Goal: Task Accomplishment & Management: Complete application form

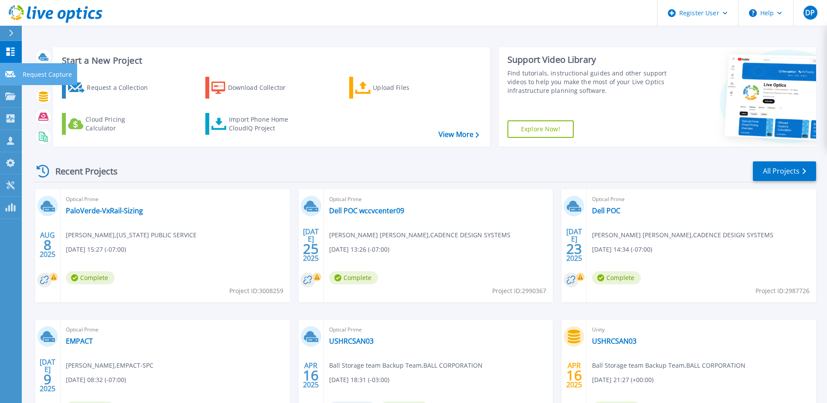
click at [12, 75] on icon at bounding box center [10, 74] width 10 height 7
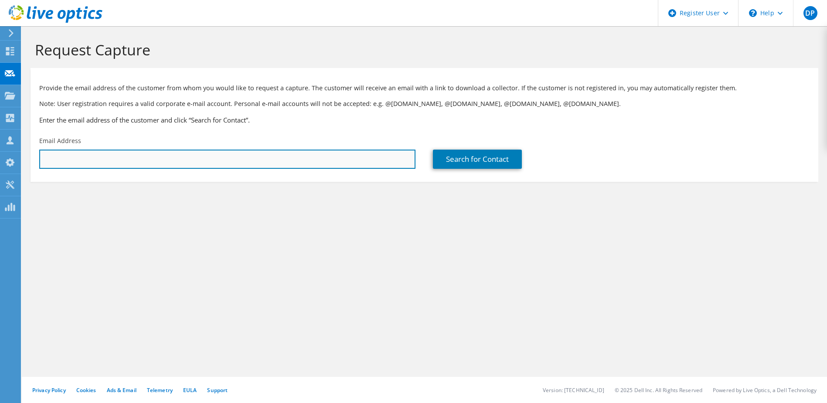
click at [67, 160] on input "text" at bounding box center [227, 159] width 376 height 19
paste input "George Landrum <gelandrum@paypal.com>"
drag, startPoint x: 100, startPoint y: 160, endPoint x: 0, endPoint y: 164, distance: 100.0
click at [0, 165] on html "DP Dell User Darryl Payne Darryl.Payne@Dell.com Dell My Profile Log Out \n Help…" at bounding box center [413, 201] width 827 height 403
type input "gelandrum@paypal.com"
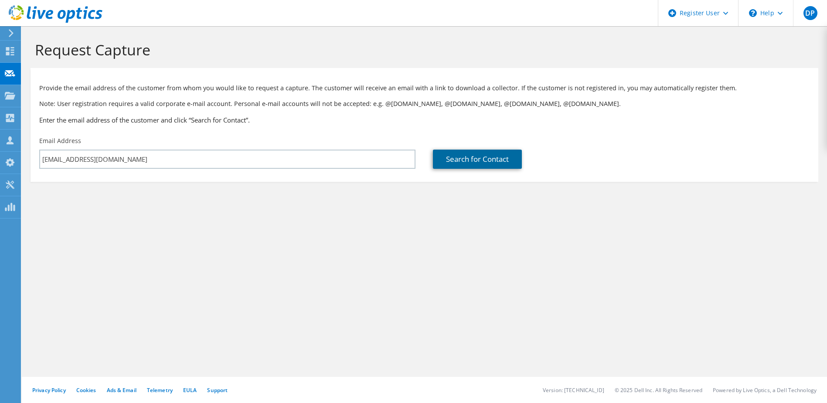
click at [469, 159] on link "Search for Contact" at bounding box center [477, 159] width 89 height 19
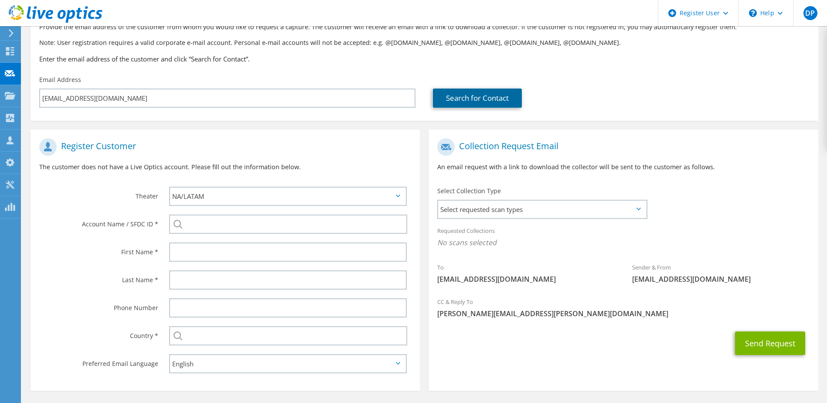
scroll to position [92, 0]
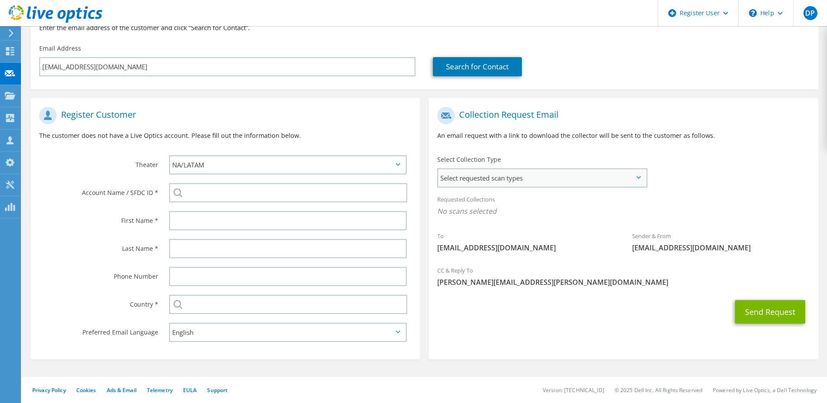
click at [531, 179] on span "Select requested scan types" at bounding box center [542, 177] width 208 height 17
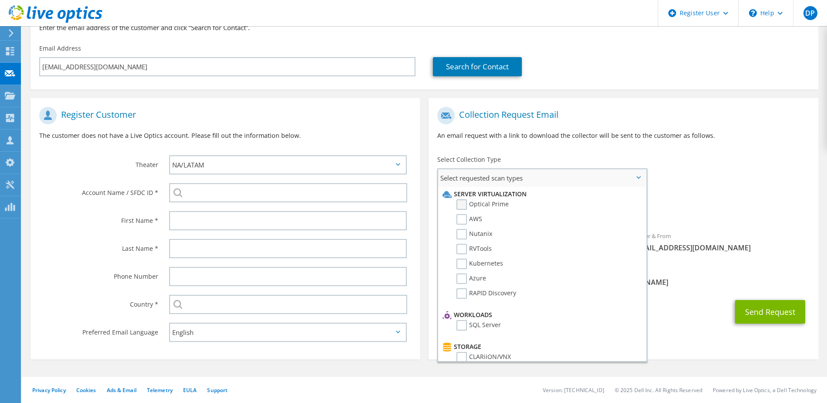
click at [464, 205] on label "Optical Prime" at bounding box center [483, 204] width 52 height 10
click at [0, 0] on input "Optical Prime" at bounding box center [0, 0] width 0 height 0
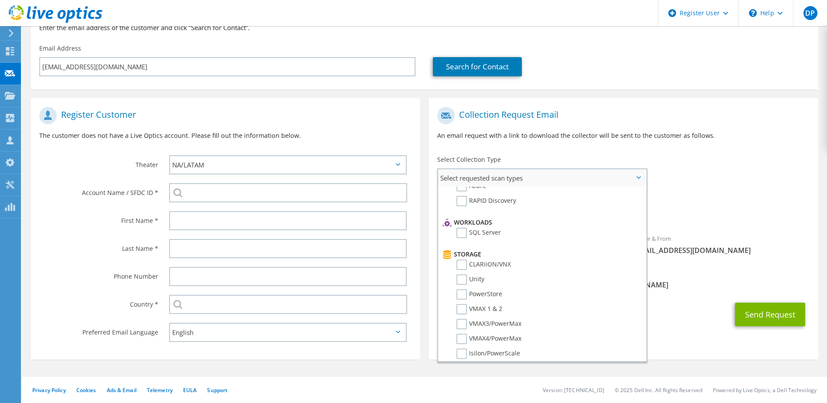
scroll to position [0, 0]
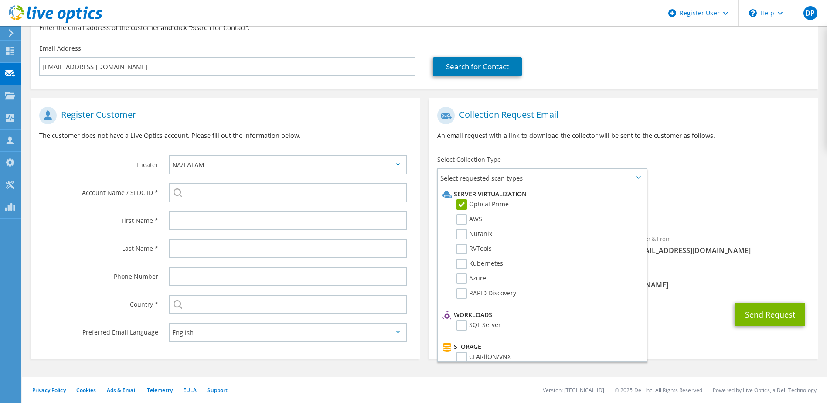
click at [540, 161] on div "Select Collection Type Select requested scan types Server Virtualization Optica…" at bounding box center [543, 170] width 210 height 31
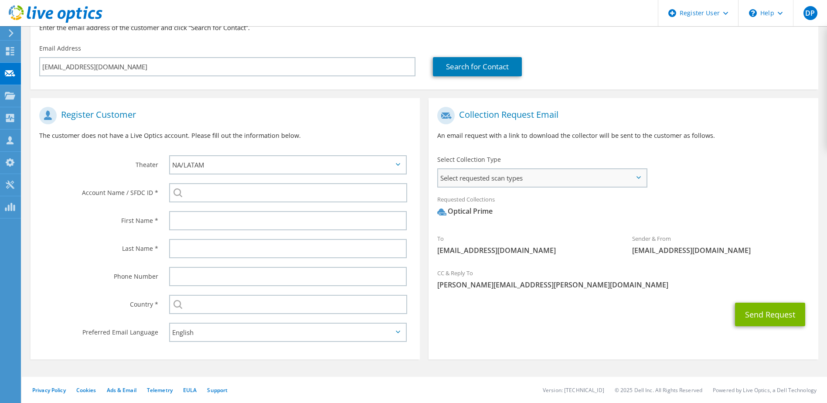
click at [524, 178] on span "Select requested scan types" at bounding box center [542, 177] width 208 height 17
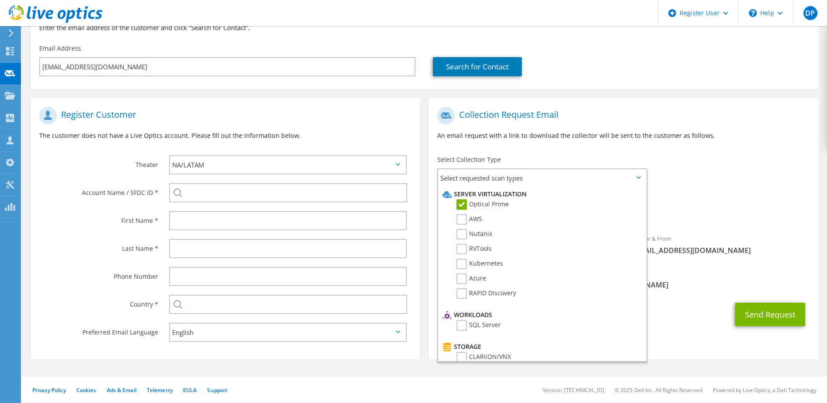
click at [706, 161] on div "To gelandrum@paypal.com Sender & From liveoptics@liveoptics.com" at bounding box center [624, 183] width 390 height 161
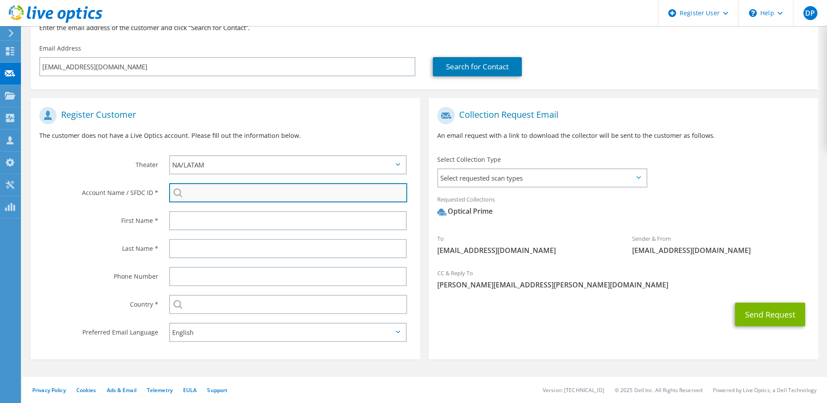
click at [208, 191] on input "search" at bounding box center [288, 192] width 239 height 19
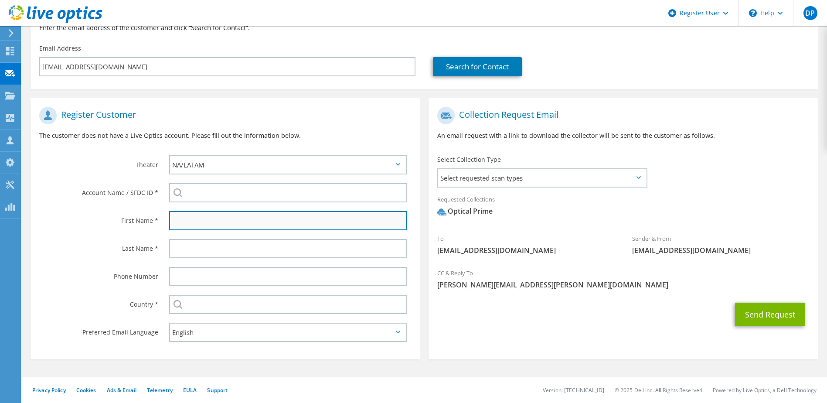
click at [190, 217] on input "text" at bounding box center [288, 220] width 238 height 19
paste input "George Landrum <gelandrum@paypal.com>"
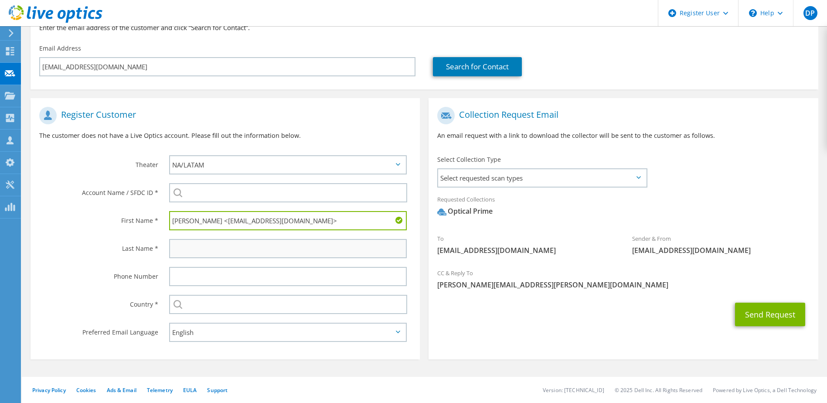
type input "George Landrum <gelandrum@paypal.com>"
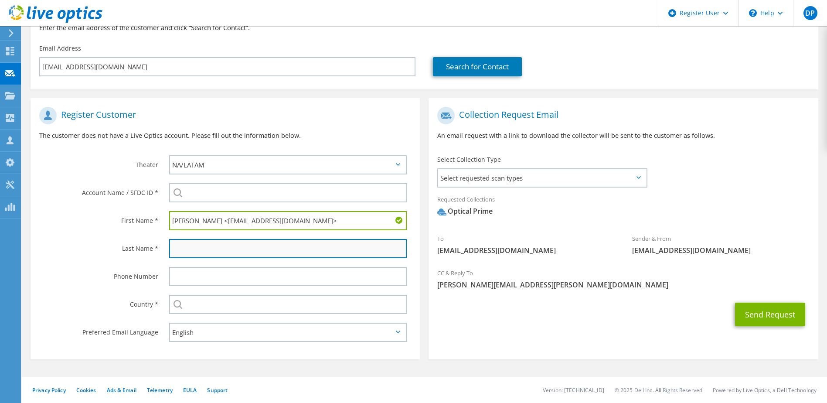
click at [187, 244] on input "text" at bounding box center [288, 248] width 238 height 19
paste input "George Landrum <gelandrum@paypal.com>"
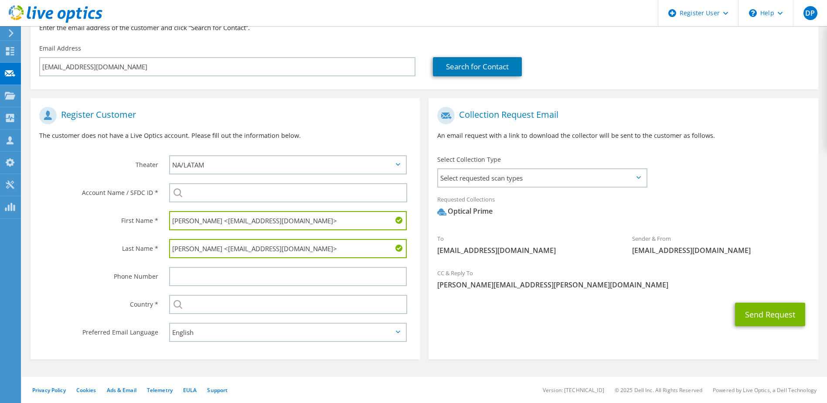
drag, startPoint x: 196, startPoint y: 250, endPoint x: 109, endPoint y: 254, distance: 87.4
click at [101, 255] on div "Last Name * George Landrum <gelandrum@paypal.com>" at bounding box center [226, 249] width 390 height 28
type input "Landrum"
drag, startPoint x: 196, startPoint y: 222, endPoint x: 383, endPoint y: 226, distance: 186.3
click at [383, 226] on input "George Landrum <gelandrum@paypal.com>" at bounding box center [288, 220] width 238 height 19
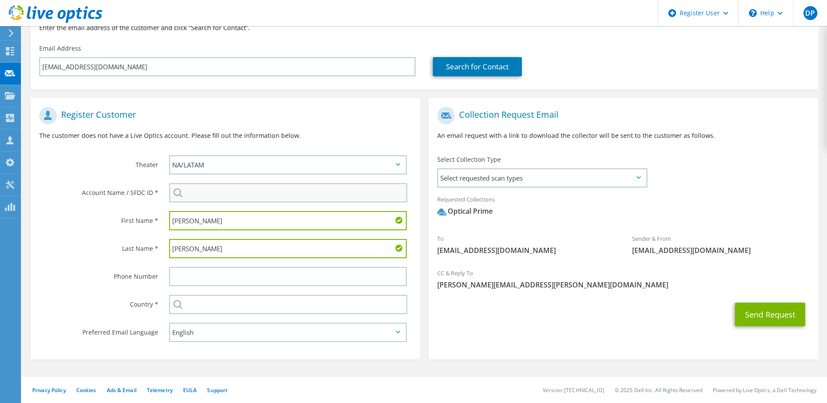
type input "George"
click at [321, 190] on input "search" at bounding box center [288, 192] width 239 height 19
click at [209, 204] on li "PAYPAL : 3351268575" at bounding box center [256, 199] width 174 height 10
type input "PAYPAL : 3351268575"
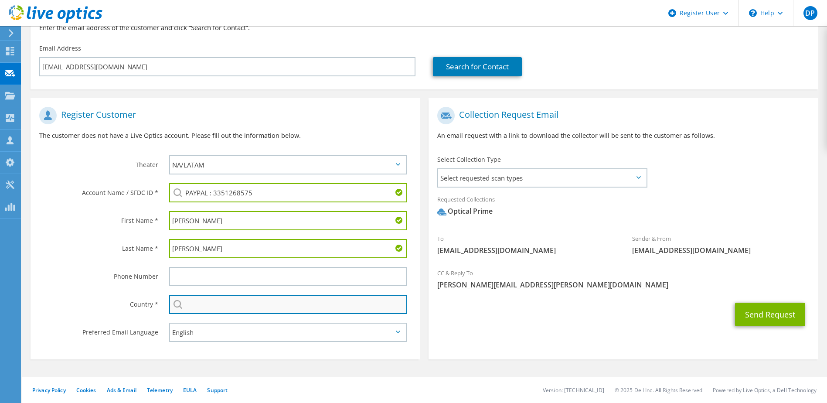
click at [207, 308] on input "text" at bounding box center [288, 304] width 239 height 19
type input "United States"
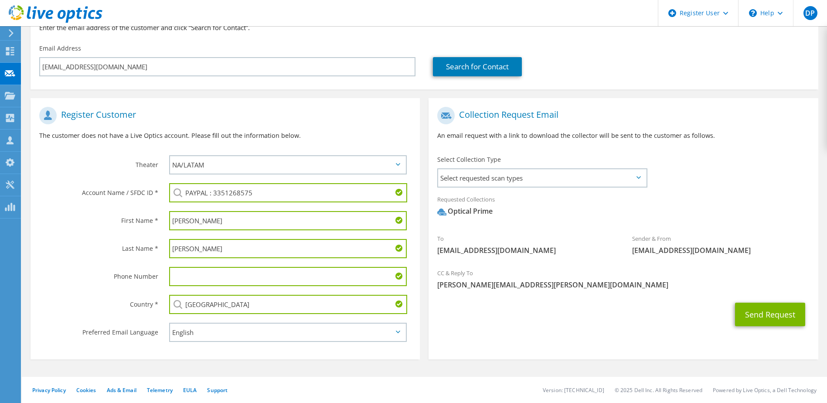
click at [99, 277] on label "Phone Number" at bounding box center [98, 274] width 119 height 14
click at [645, 252] on span "liveoptics@liveoptics.com" at bounding box center [722, 251] width 178 height 10
click at [756, 310] on button "Send Request" at bounding box center [770, 315] width 70 height 24
